Goal: Information Seeking & Learning: Check status

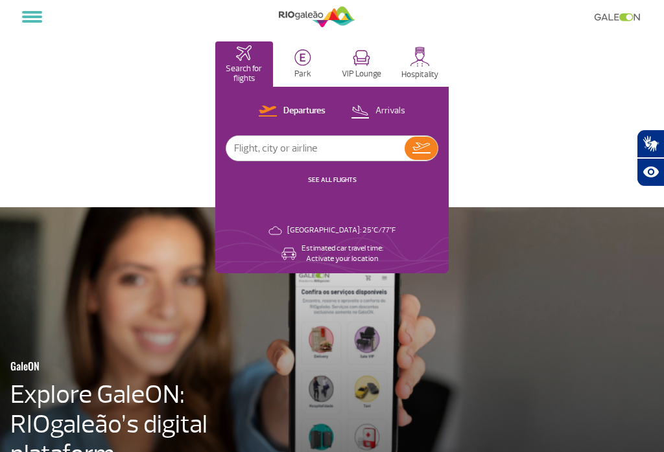
select select
click at [35, 15] on button at bounding box center [32, 17] width 30 height 22
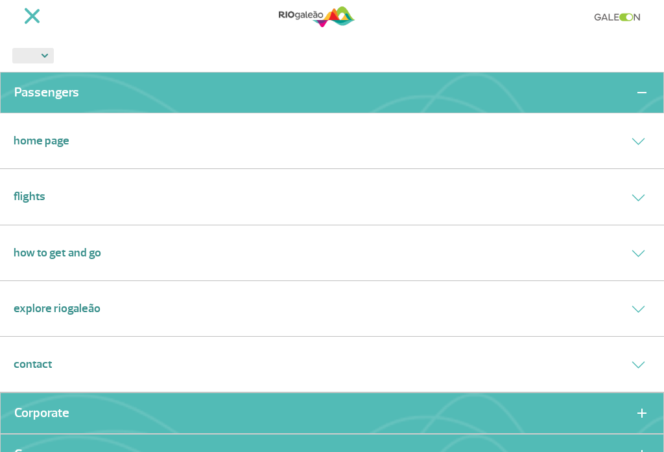
click at [605, 41] on li "PT ENG ESP" at bounding box center [332, 56] width 664 height 32
click at [36, 8] on button at bounding box center [32, 16] width 30 height 19
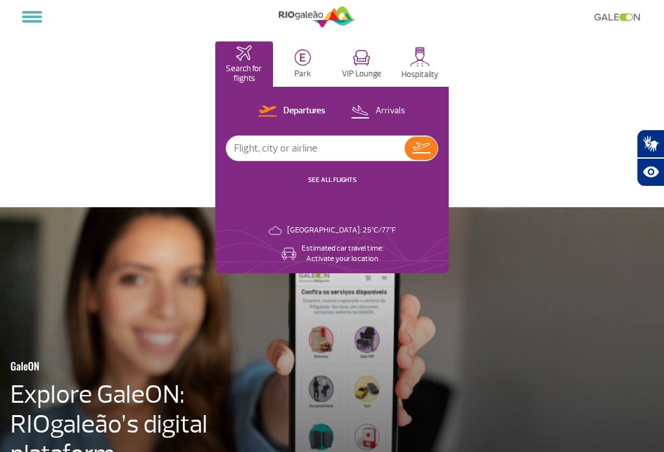
click at [296, 109] on p "Departures" at bounding box center [304, 111] width 42 height 12
click at [428, 152] on img at bounding box center [421, 148] width 18 height 11
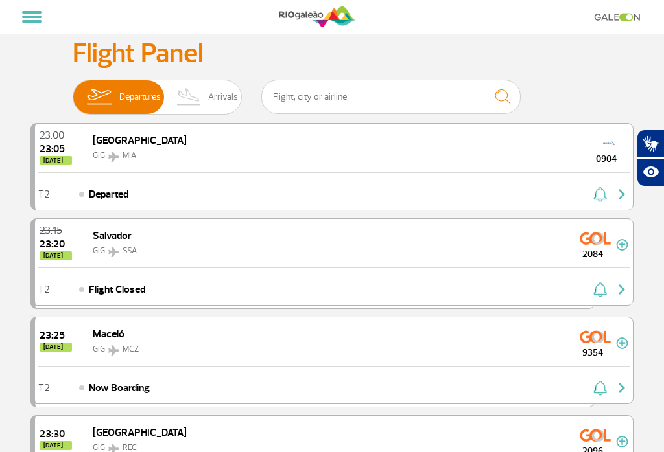
click at [197, 149] on div "23:00 23:05 [DATE] Miami GIG MIA 0904" at bounding box center [334, 148] width 598 height 49
click at [512, 162] on div "23:00 23:05 [DATE] Miami GIG MIA 0904" at bounding box center [334, 148] width 598 height 49
click at [102, 193] on span "Departed" at bounding box center [109, 195] width 40 height 16
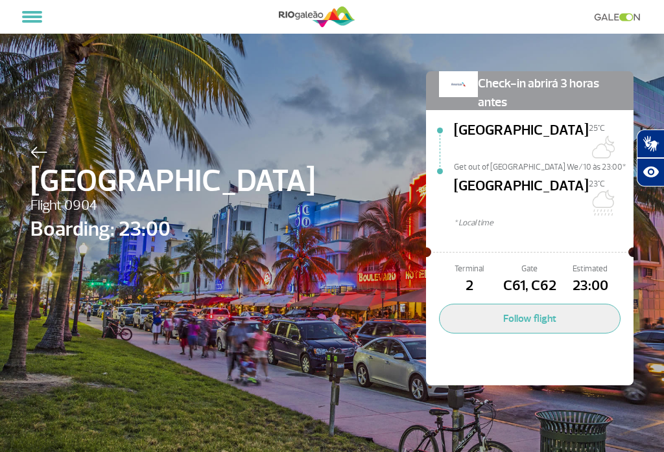
click at [40, 147] on img at bounding box center [38, 153] width 17 height 12
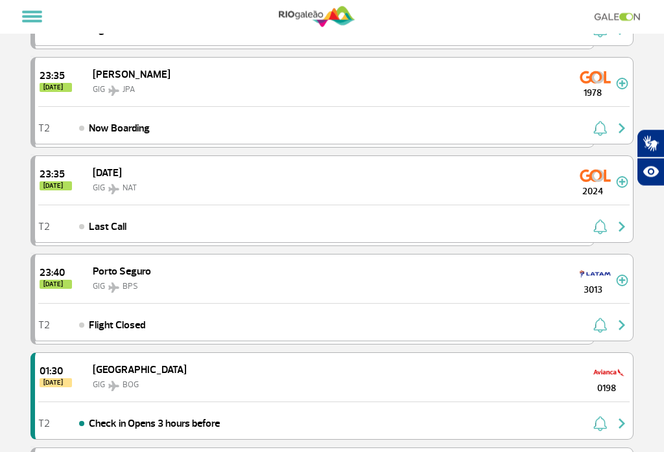
scroll to position [473, 0]
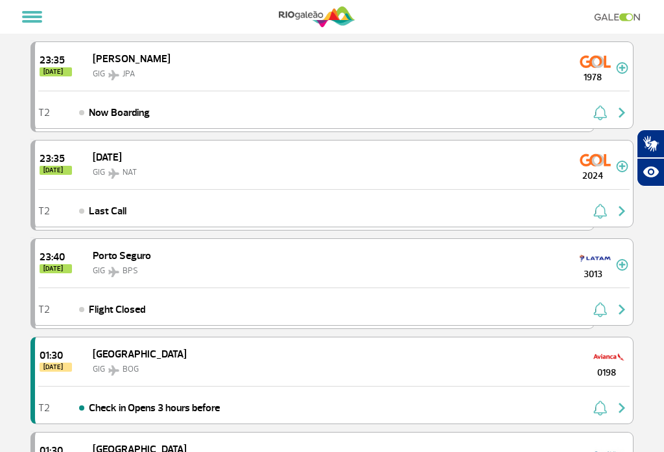
click at [133, 359] on div "Bogotá GIG BOG" at bounding box center [129, 362] width 113 height 30
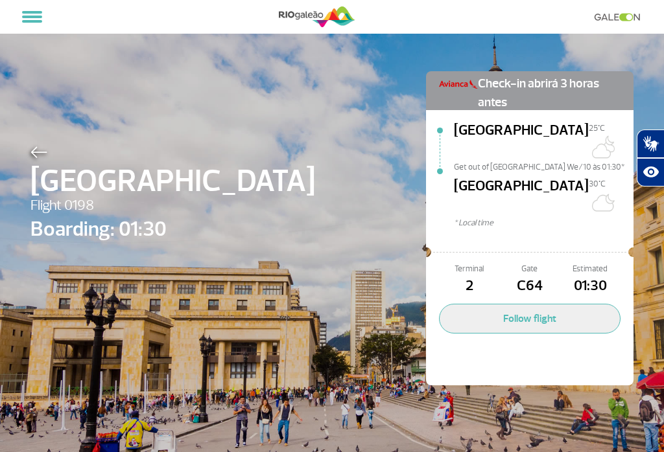
click at [30, 156] on img at bounding box center [38, 153] width 17 height 12
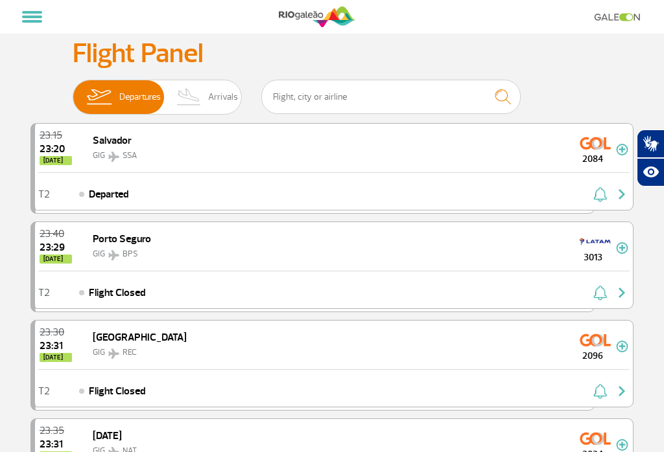
click at [220, 93] on span "Arrivals" at bounding box center [223, 97] width 30 height 34
click at [73, 91] on input "Departures Arrivals" at bounding box center [73, 91] width 0 height 0
